Goal: Task Accomplishment & Management: Complete application form

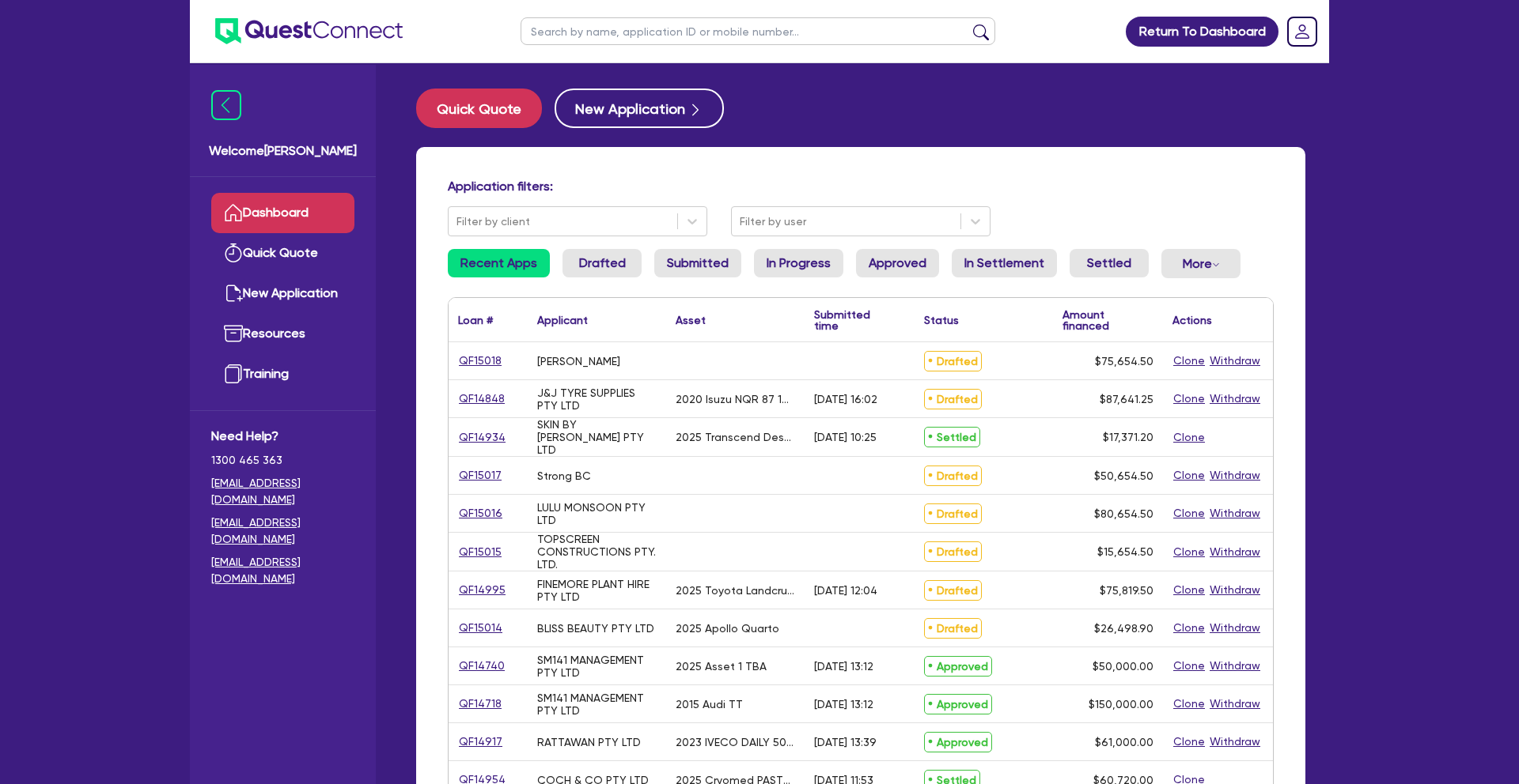
paste input "QF12645"
type input "QF12645"
click at [968, 23] on button "submit" at bounding box center [981, 34] width 25 height 22
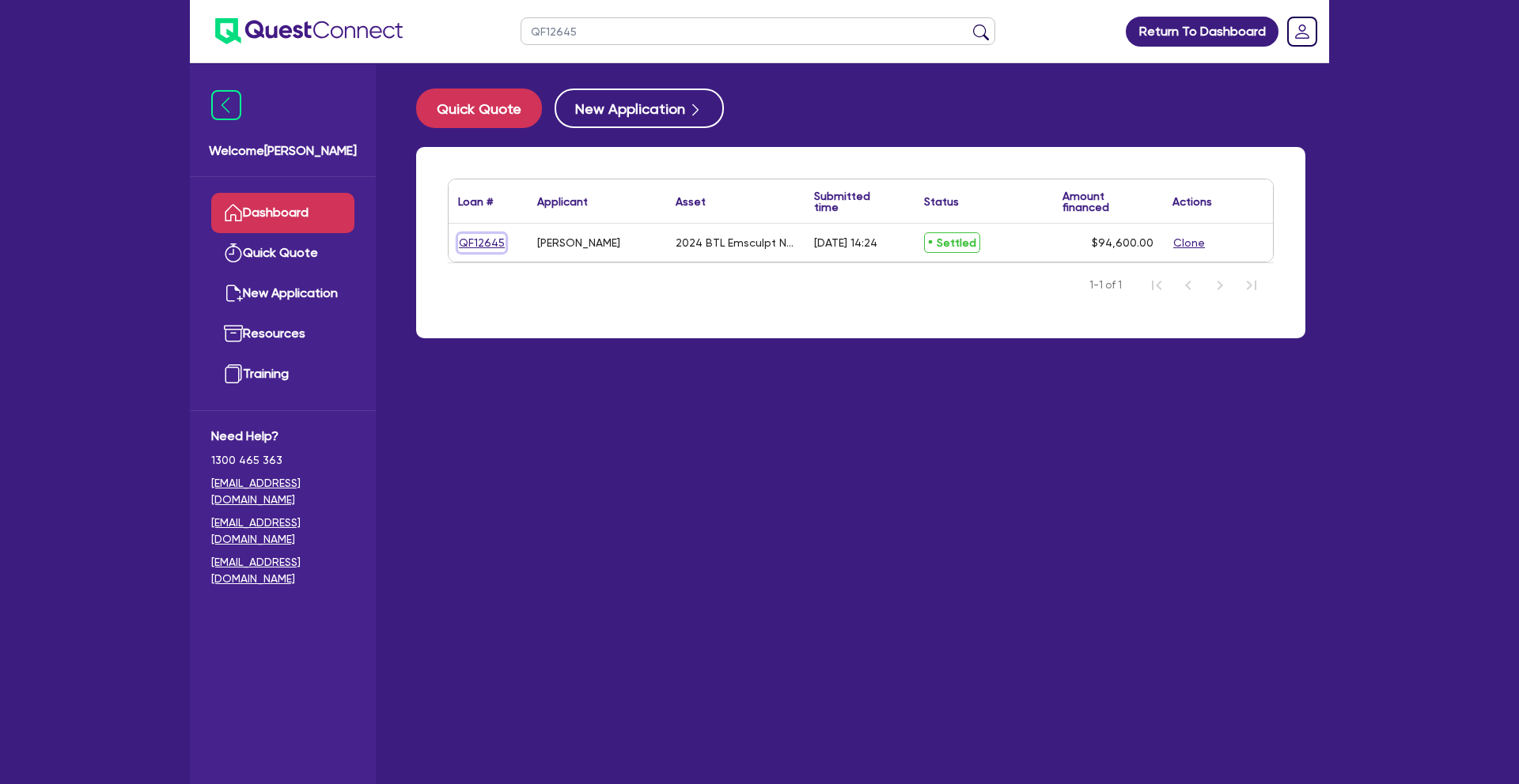
click at [477, 243] on link "QF12645" at bounding box center [482, 243] width 48 height 18
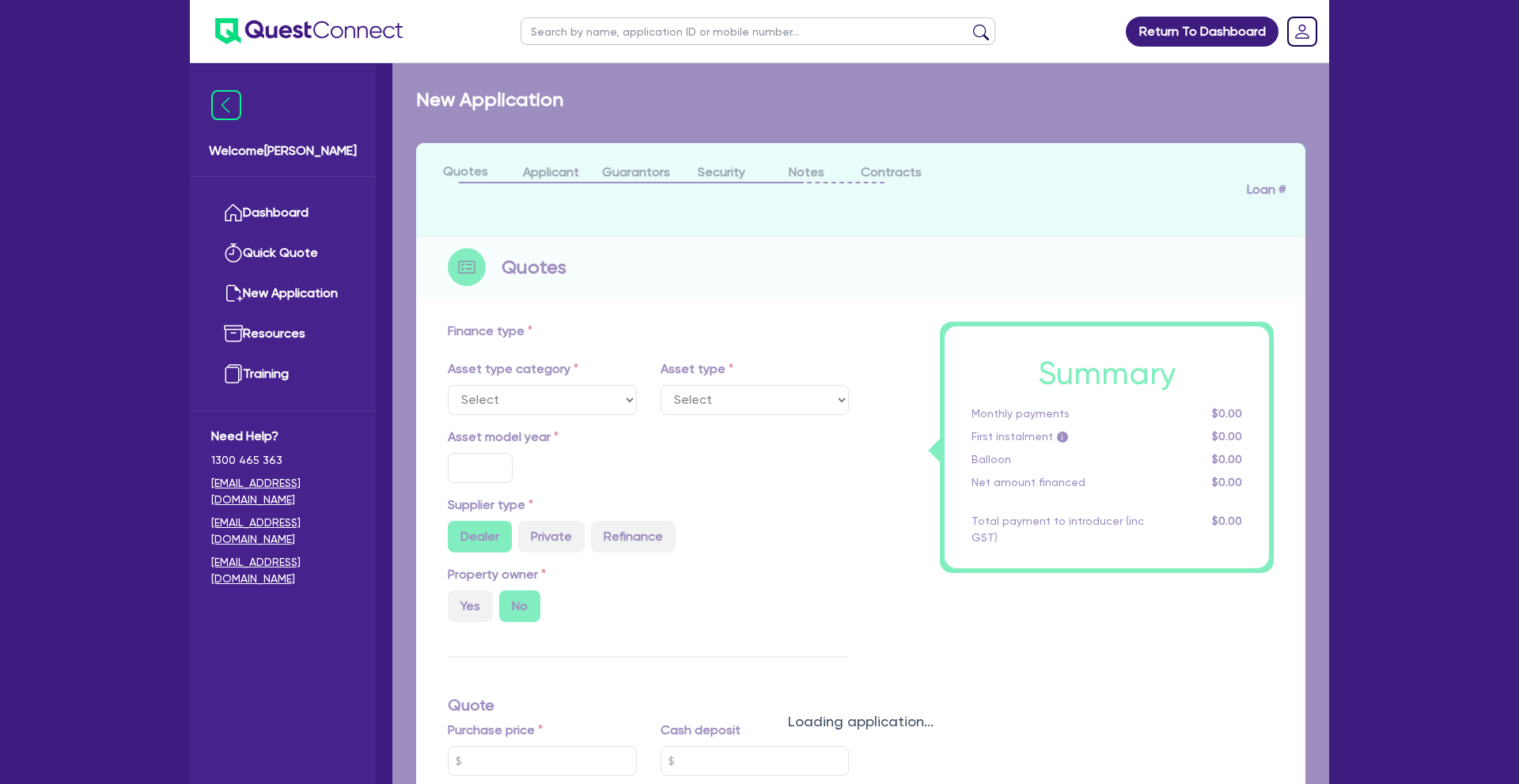
select select "TERTIARY_ASSETS"
type input "2024"
type input "94,600"
type input "12"
type input "495"
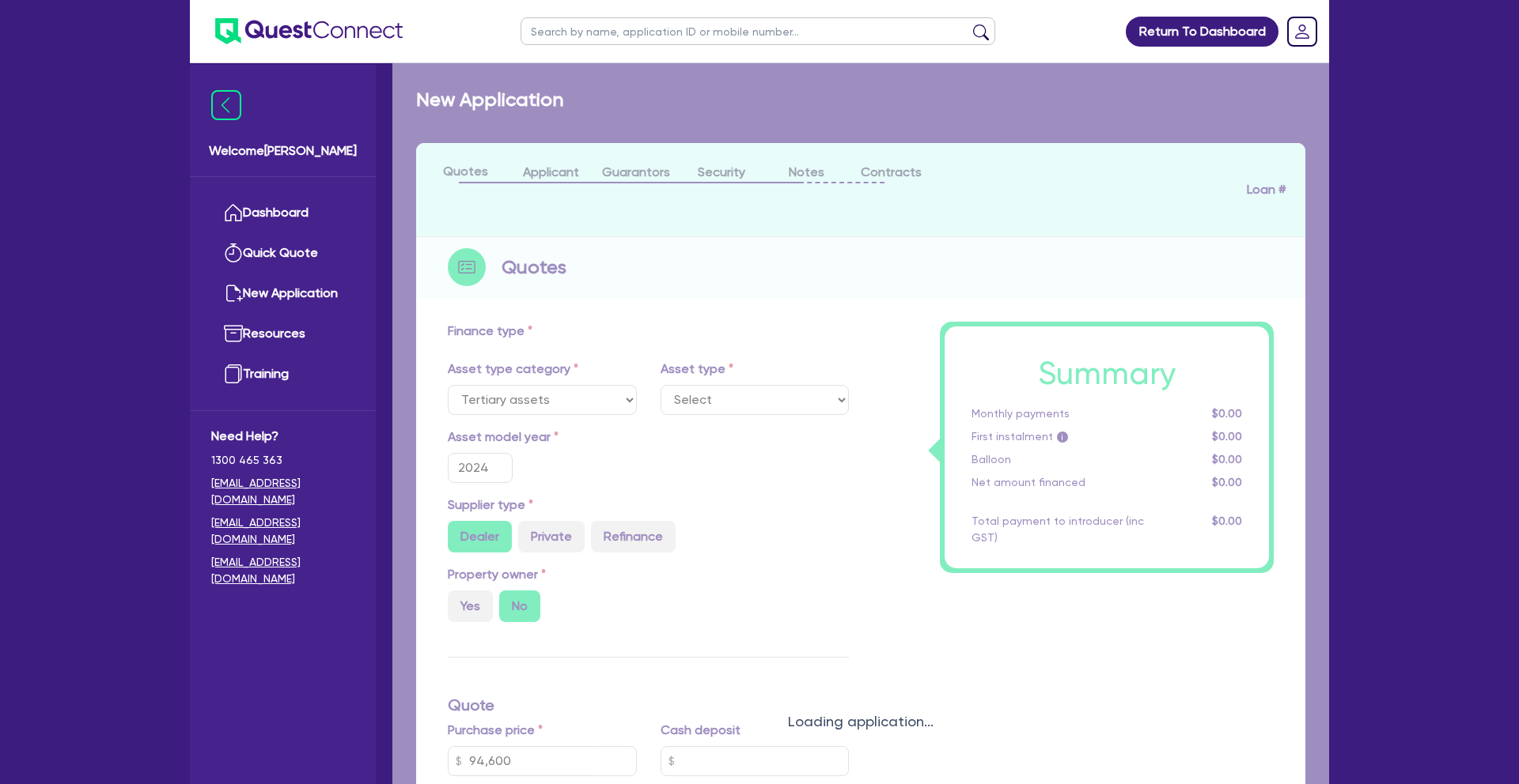
select select "BEAUTY_EQUIPMENT"
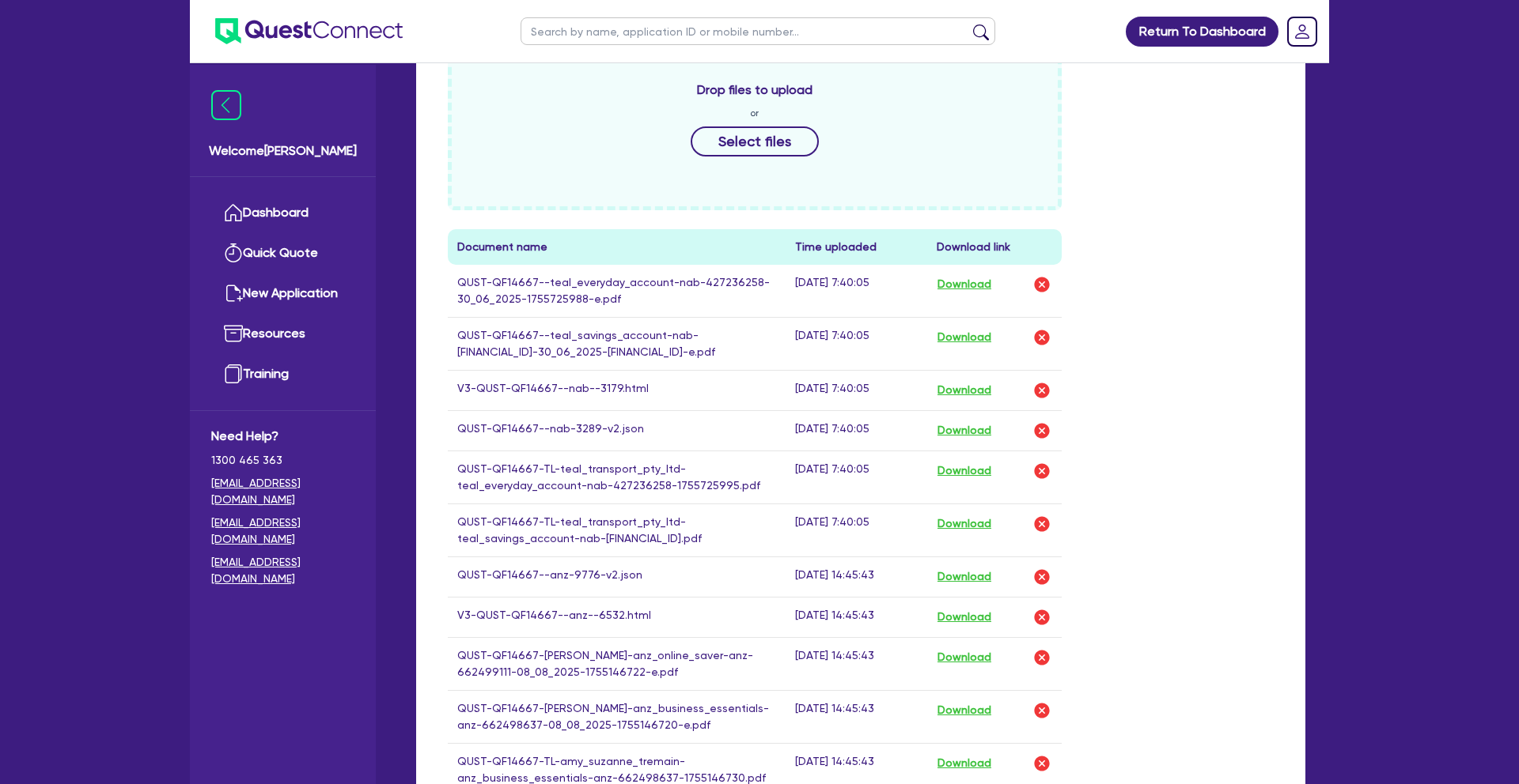
scroll to position [714, 0]
click at [974, 386] on button "Download" at bounding box center [964, 388] width 55 height 20
